Goal: Information Seeking & Learning: Check status

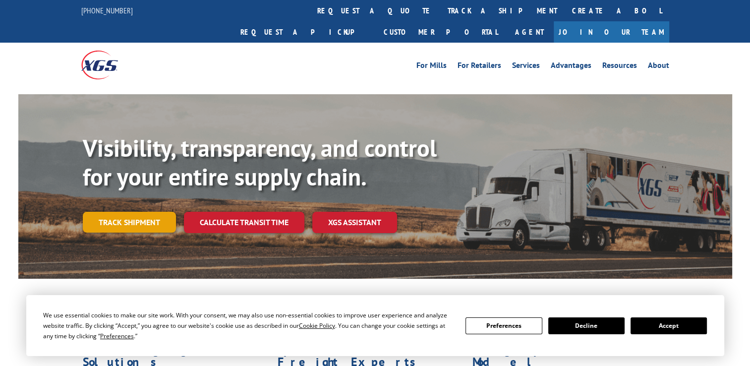
click at [136, 212] on link "Track shipment" at bounding box center [129, 222] width 93 height 21
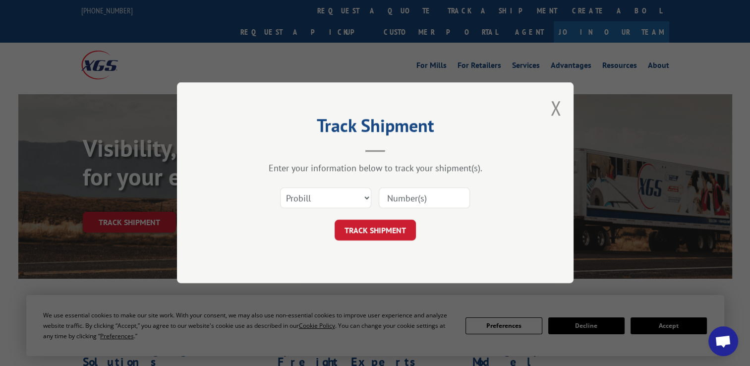
click at [442, 199] on input at bounding box center [424, 198] width 91 height 21
paste input "17409314"
type input "17409314"
click at [328, 194] on select "Select category... Probill BOL PO" at bounding box center [325, 198] width 91 height 21
select select "bol"
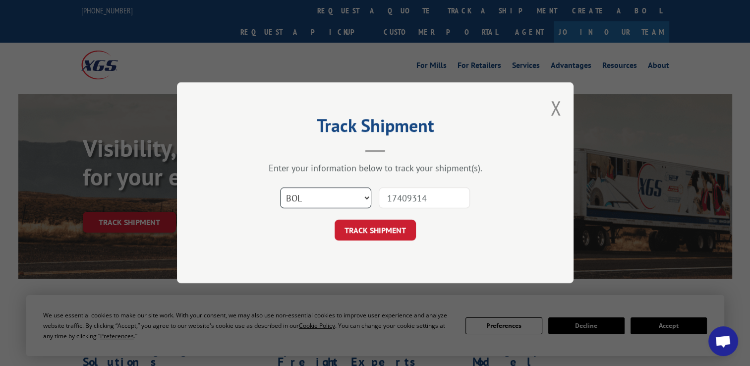
click at [280, 188] on select "Select category... Probill BOL PO" at bounding box center [325, 198] width 91 height 21
click at [340, 231] on button "TRACK SHIPMENT" at bounding box center [375, 230] width 81 height 21
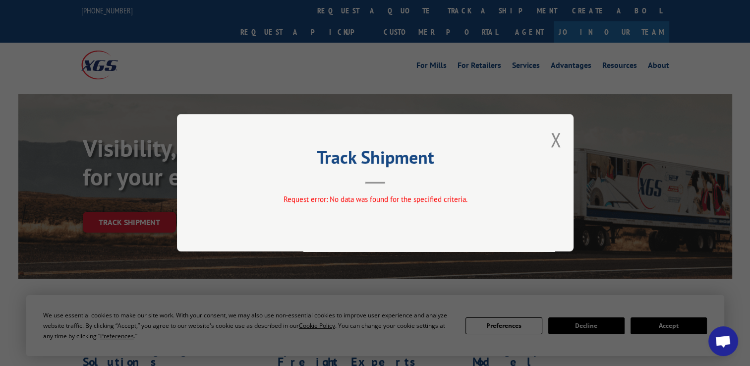
click at [561, 135] on div "Track Shipment Request error: No data was found for the specified criteria." at bounding box center [375, 182] width 397 height 137
click at [550, 142] on button "Close modal" at bounding box center [555, 139] width 11 height 26
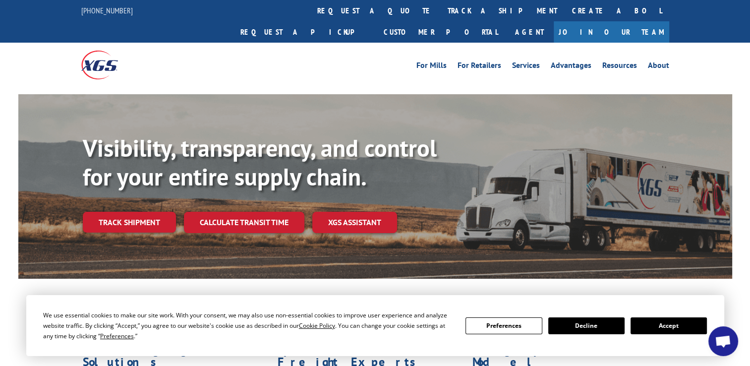
click at [111, 212] on link "Track shipment" at bounding box center [129, 222] width 93 height 21
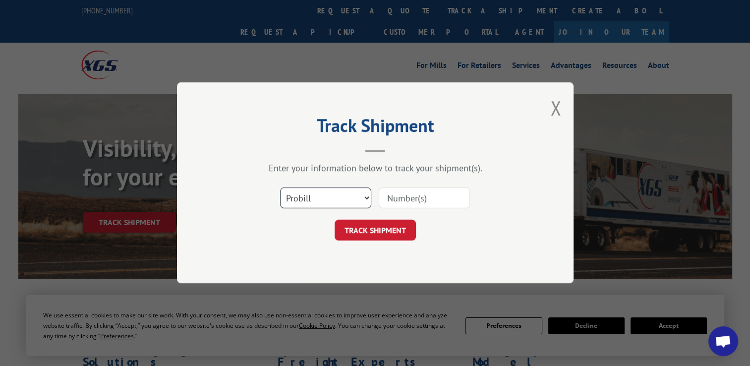
drag, startPoint x: 293, startPoint y: 197, endPoint x: 289, endPoint y: 203, distance: 7.4
click at [293, 197] on select "Select category... Probill BOL PO" at bounding box center [325, 198] width 91 height 21
click at [289, 203] on select "Select category... Probill BOL PO" at bounding box center [325, 198] width 91 height 21
click at [280, 188] on select "Select category... Probill BOL PO" at bounding box center [325, 198] width 91 height 21
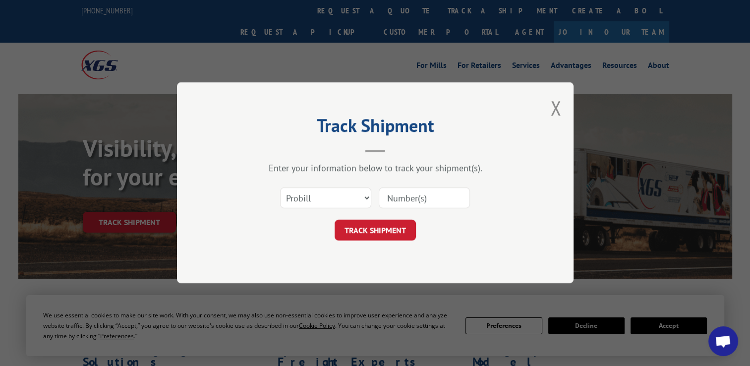
paste input "17409314"
type input "17409314"
click at [363, 233] on button "TRACK SHIPMENT" at bounding box center [375, 230] width 81 height 21
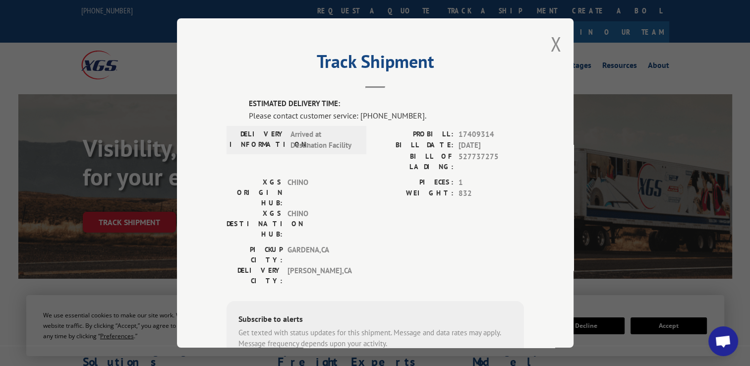
click at [303, 148] on span "Arrived at Destination Facility" at bounding box center [323, 139] width 67 height 22
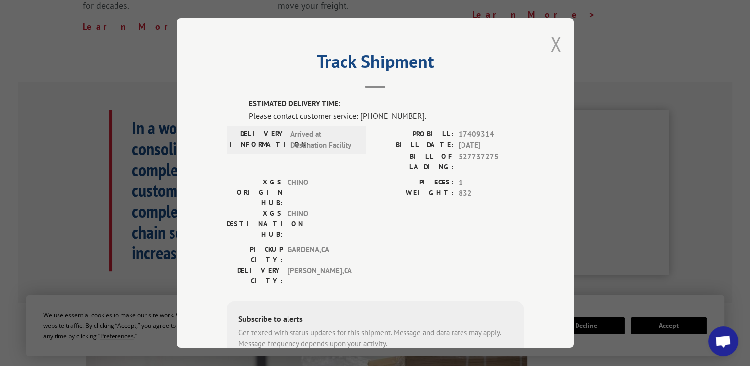
click at [556, 49] on button "Close modal" at bounding box center [555, 44] width 11 height 26
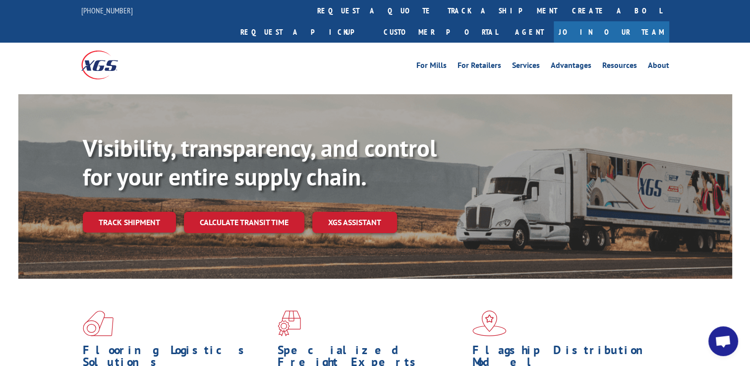
click at [85, 51] on img at bounding box center [99, 65] width 37 height 28
click at [98, 51] on img at bounding box center [99, 65] width 37 height 28
